Goal: Transaction & Acquisition: Purchase product/service

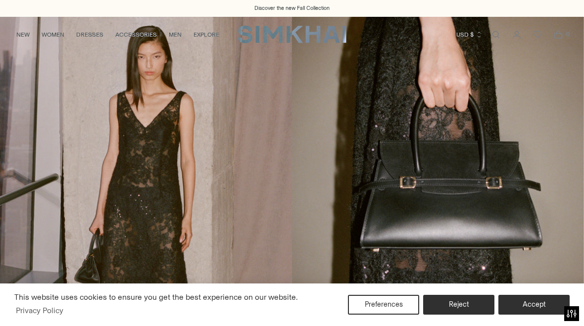
click at [22, 34] on link "NEW" at bounding box center [22, 35] width 13 height 22
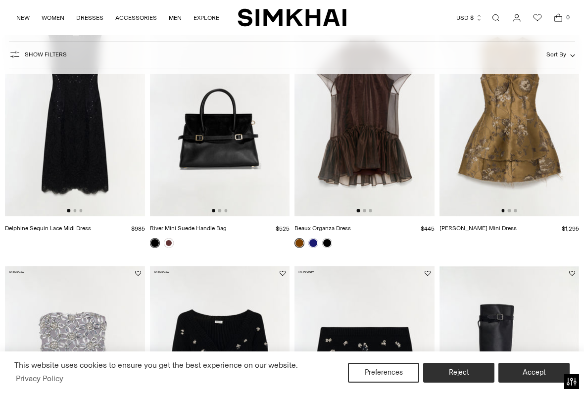
scroll to position [131, 0]
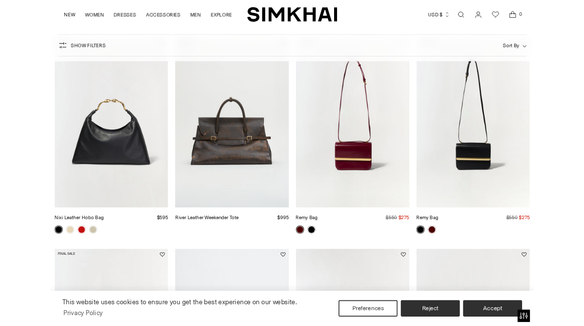
scroll to position [658, 0]
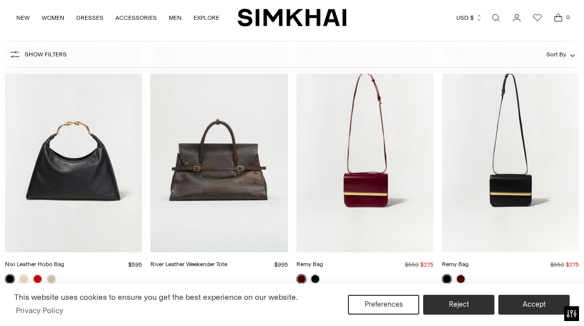
click at [469, 261] on link "Remy Bag" at bounding box center [455, 264] width 27 height 7
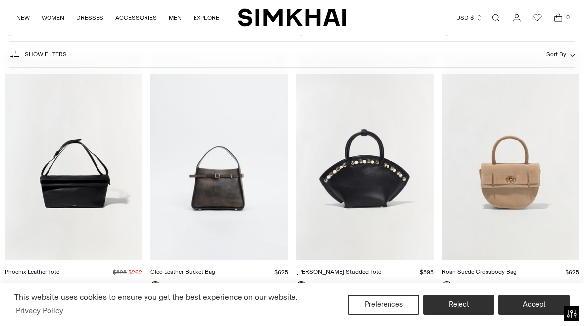
scroll to position [931, 0]
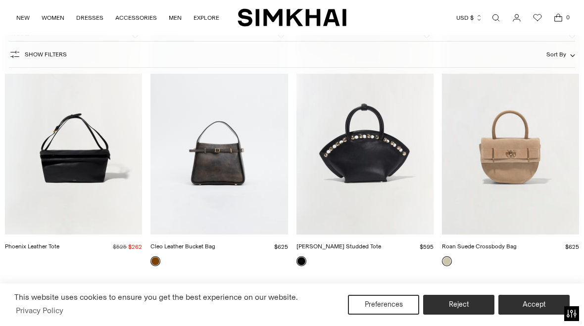
click at [59, 243] on link "Phoenix Leather Tote" at bounding box center [32, 246] width 54 height 7
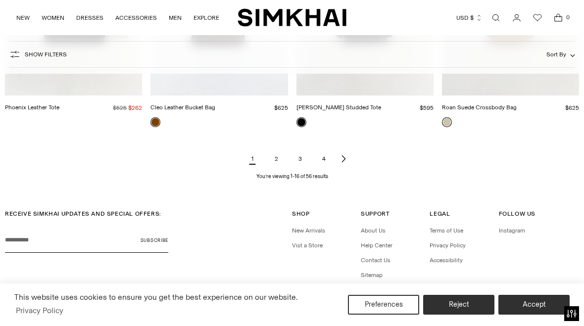
scroll to position [1103, 0]
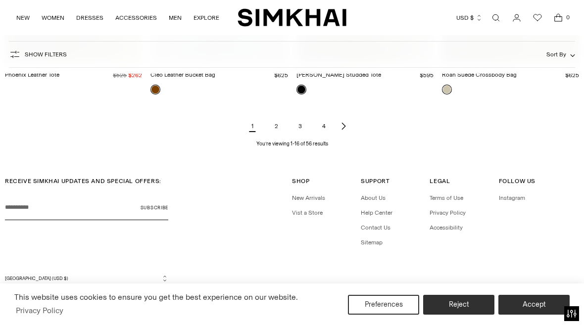
click at [272, 128] on link "2" at bounding box center [276, 126] width 20 height 20
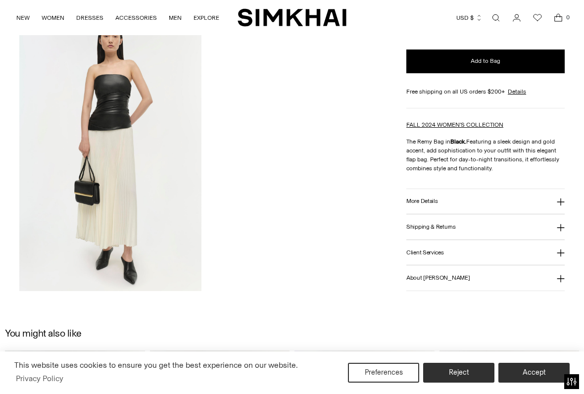
scroll to position [889, 0]
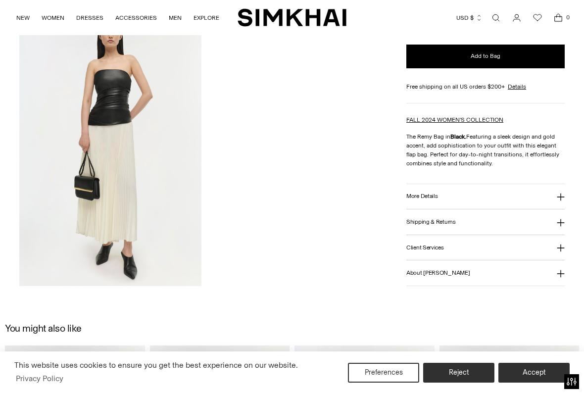
click at [426, 191] on button "More Details" at bounding box center [485, 196] width 158 height 25
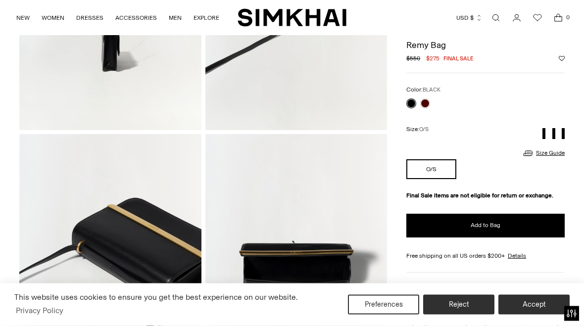
scroll to position [447, 0]
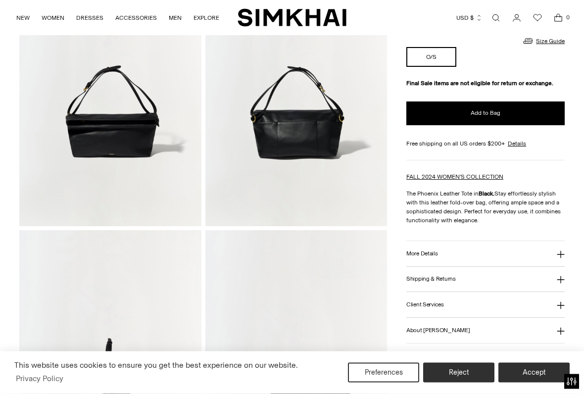
scroll to position [120, 0]
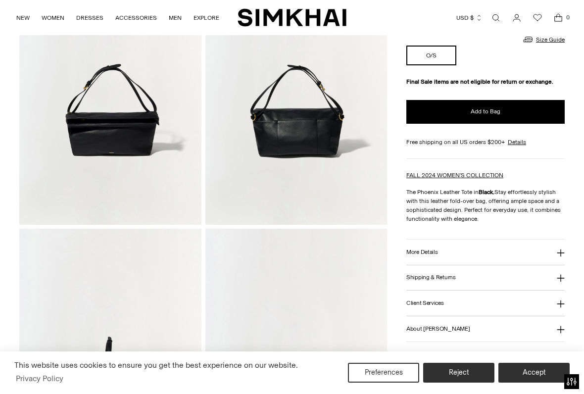
click at [447, 251] on button "More Details" at bounding box center [485, 251] width 158 height 25
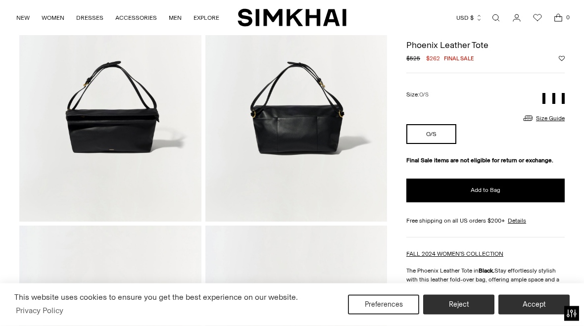
scroll to position [117, 0]
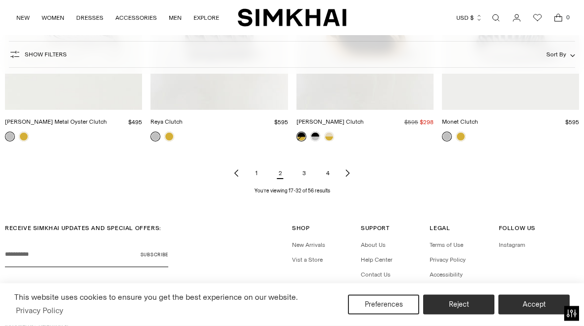
scroll to position [1103, 0]
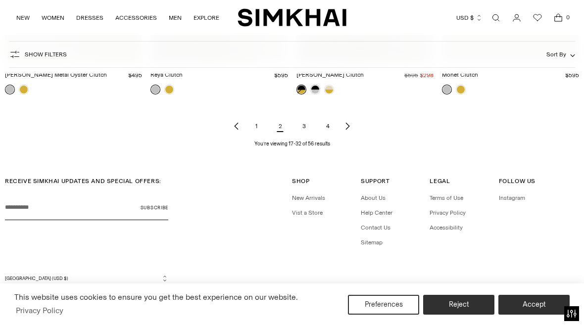
click at [302, 124] on link "3" at bounding box center [304, 126] width 20 height 20
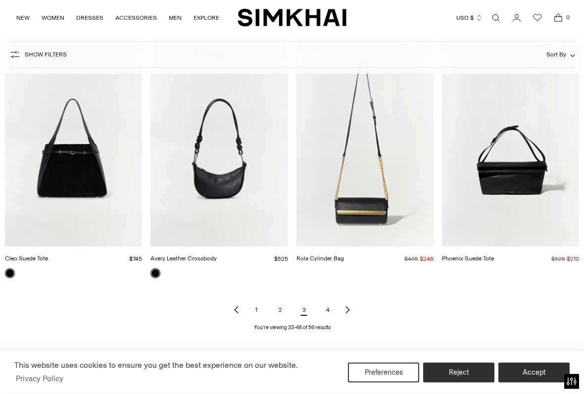
scroll to position [919, 0]
click at [217, 255] on link "Avery Leather Crossbody" at bounding box center [183, 258] width 66 height 7
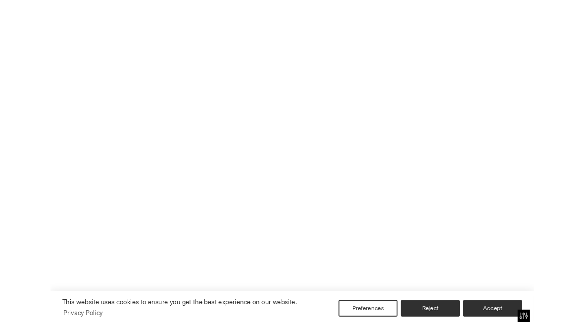
scroll to position [946, 0]
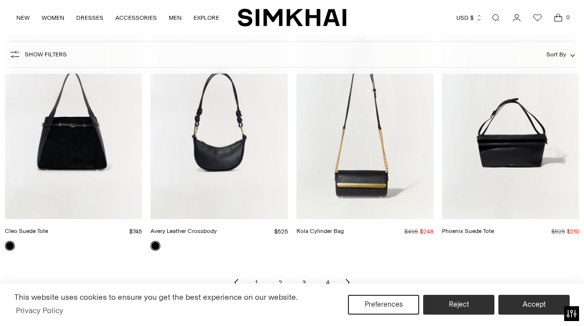
click at [205, 228] on link "Avery Leather Crossbody" at bounding box center [183, 231] width 66 height 7
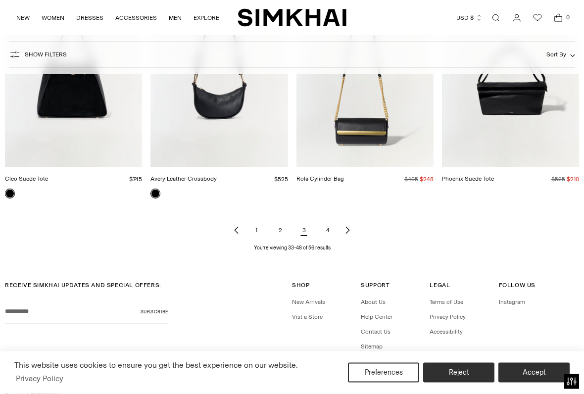
scroll to position [998, 0]
click at [326, 230] on link "4" at bounding box center [328, 231] width 20 height 20
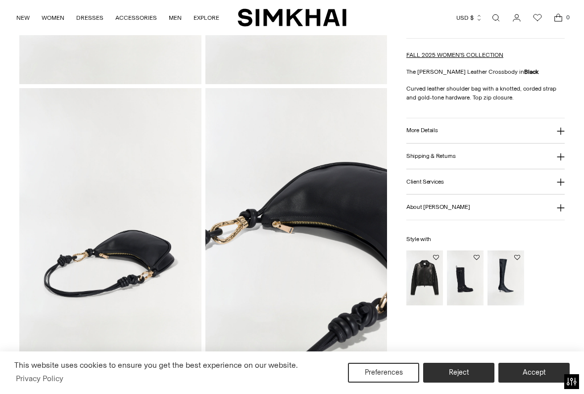
scroll to position [292, 0]
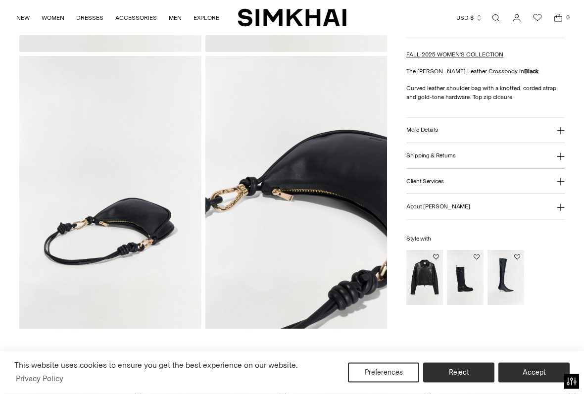
click at [145, 220] on img at bounding box center [110, 192] width 182 height 273
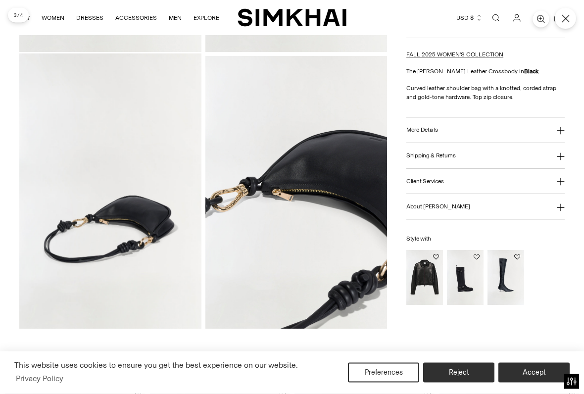
scroll to position [293, 0]
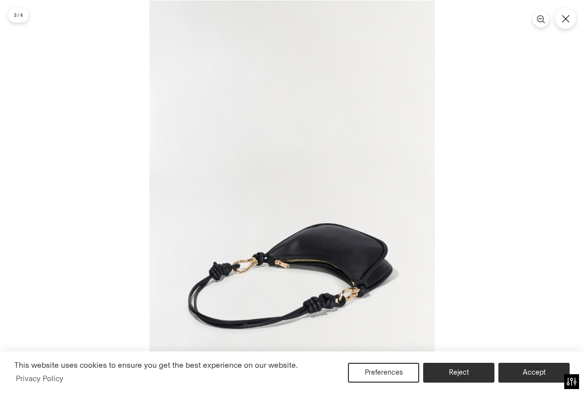
click at [324, 199] on img at bounding box center [291, 214] width 285 height 428
click at [127, 146] on div at bounding box center [292, 197] width 584 height 394
click at [128, 286] on div at bounding box center [292, 197] width 584 height 394
click at [459, 326] on button "Reject" at bounding box center [458, 373] width 71 height 20
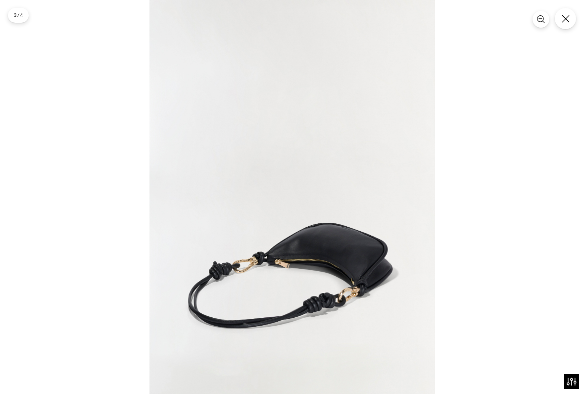
click at [570, 25] on button "Close" at bounding box center [565, 18] width 21 height 21
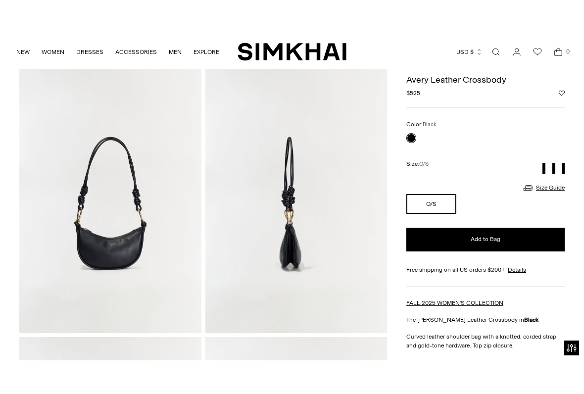
scroll to position [40, 0]
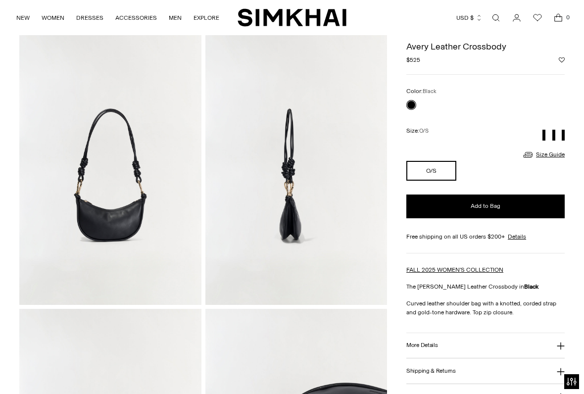
click at [116, 211] on img at bounding box center [110, 168] width 182 height 273
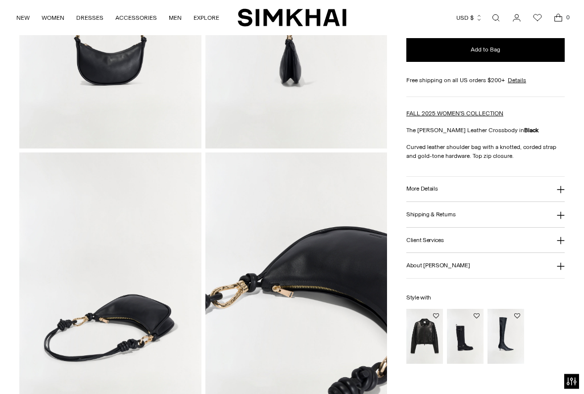
scroll to position [197, 0]
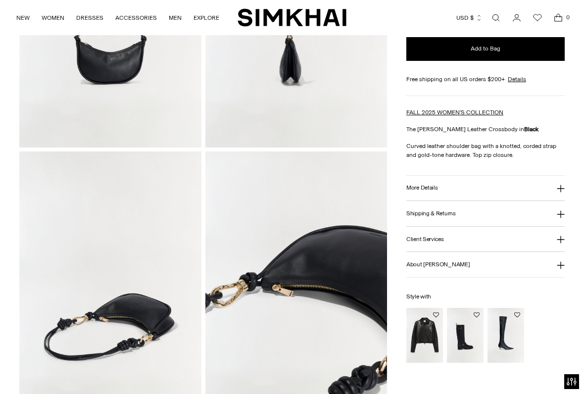
click at [434, 189] on h3 "More Details" at bounding box center [421, 188] width 31 height 6
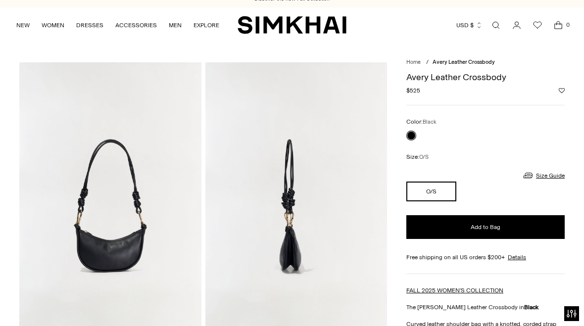
scroll to position [7, 0]
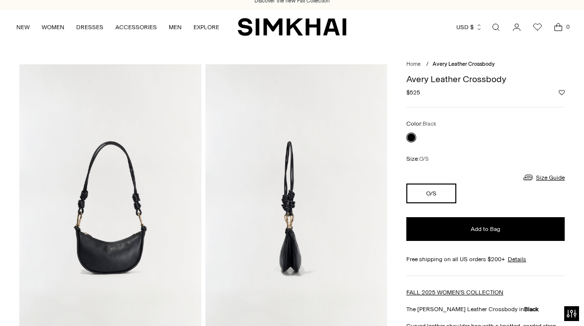
click at [553, 171] on link "Size Guide" at bounding box center [543, 177] width 43 height 12
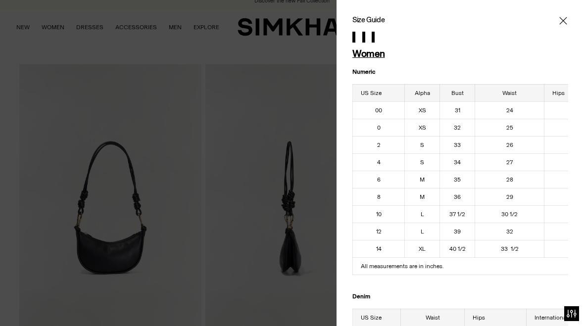
click at [566, 18] on icon "Close" at bounding box center [562, 20] width 7 height 7
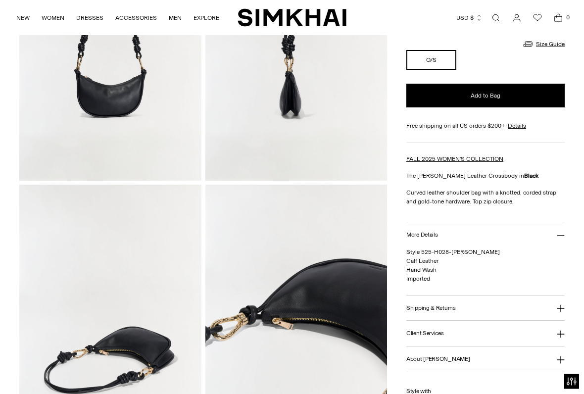
click at [425, 229] on button "More Details" at bounding box center [485, 235] width 158 height 25
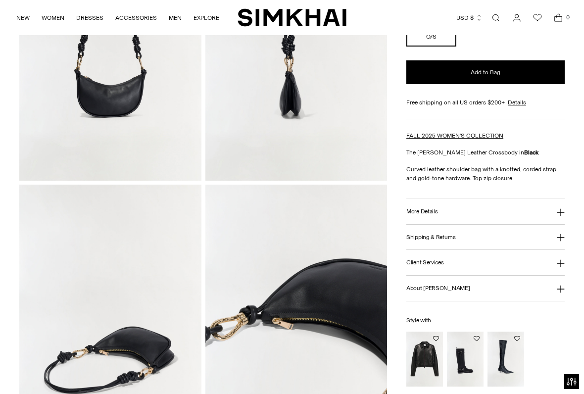
click at [563, 209] on icon at bounding box center [561, 212] width 8 height 8
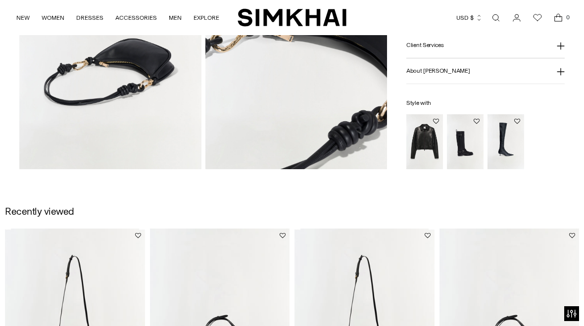
scroll to position [427, 0]
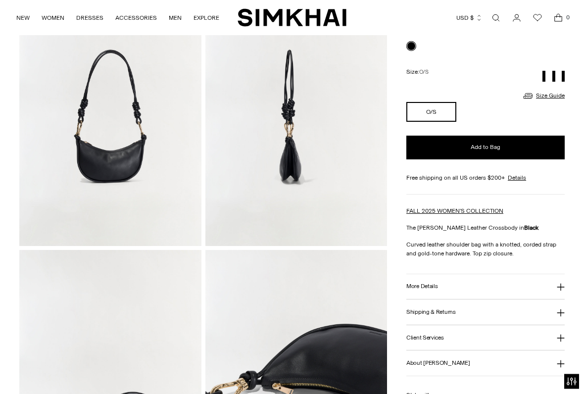
click at [426, 285] on h3 "More Details" at bounding box center [421, 286] width 31 height 6
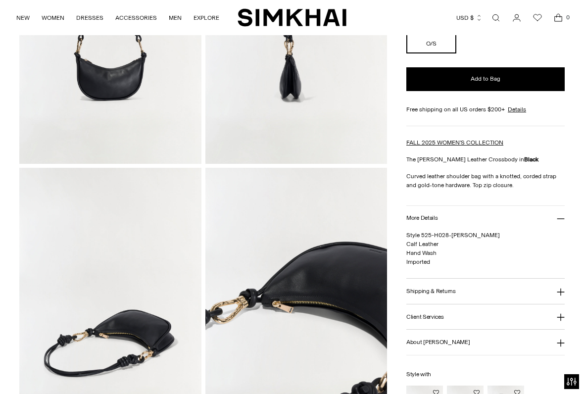
scroll to position [188, 0]
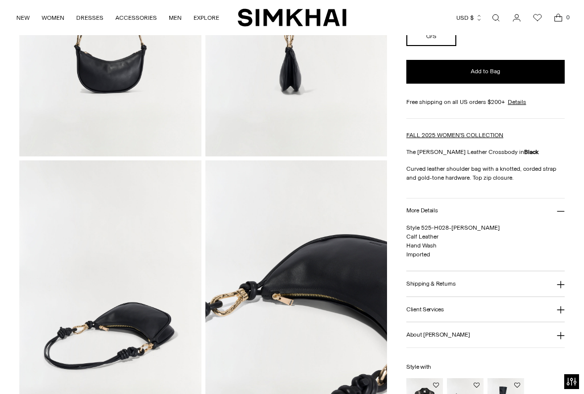
click at [488, 310] on button "Client Services" at bounding box center [485, 309] width 158 height 25
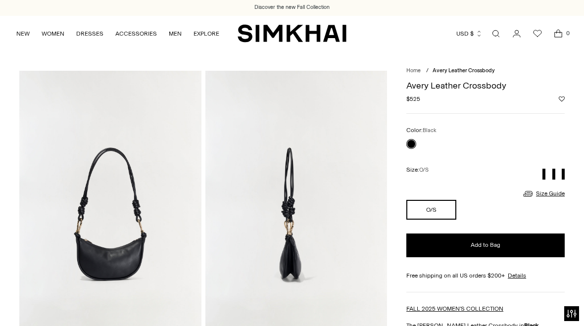
scroll to position [0, 0]
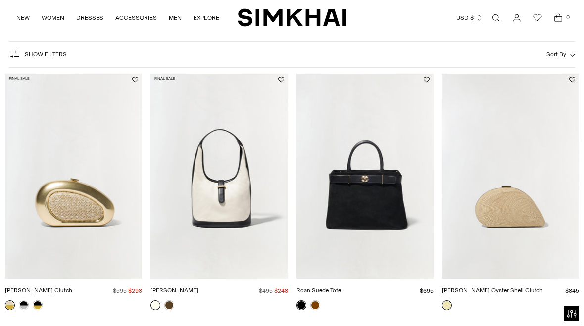
scroll to position [115, 0]
